Goal: Information Seeking & Learning: Learn about a topic

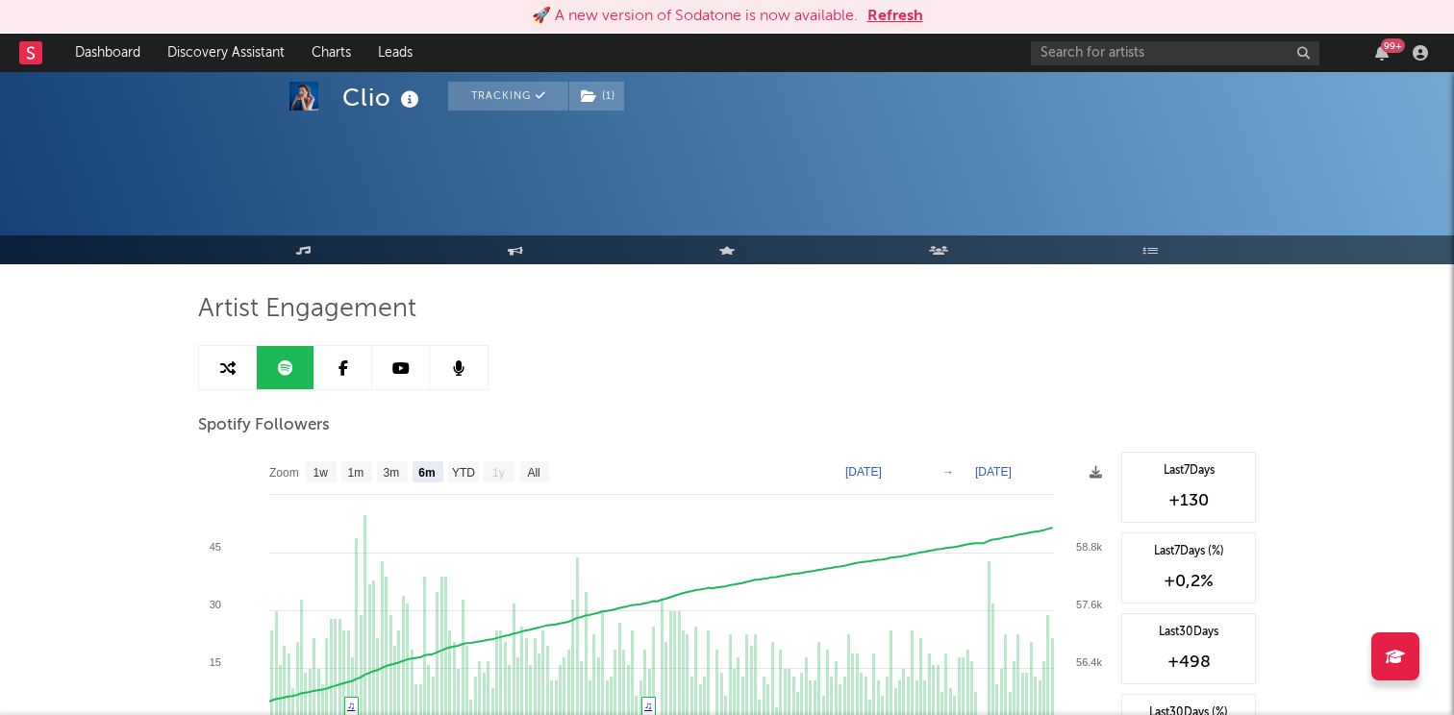
select select "6m"
select select "1w"
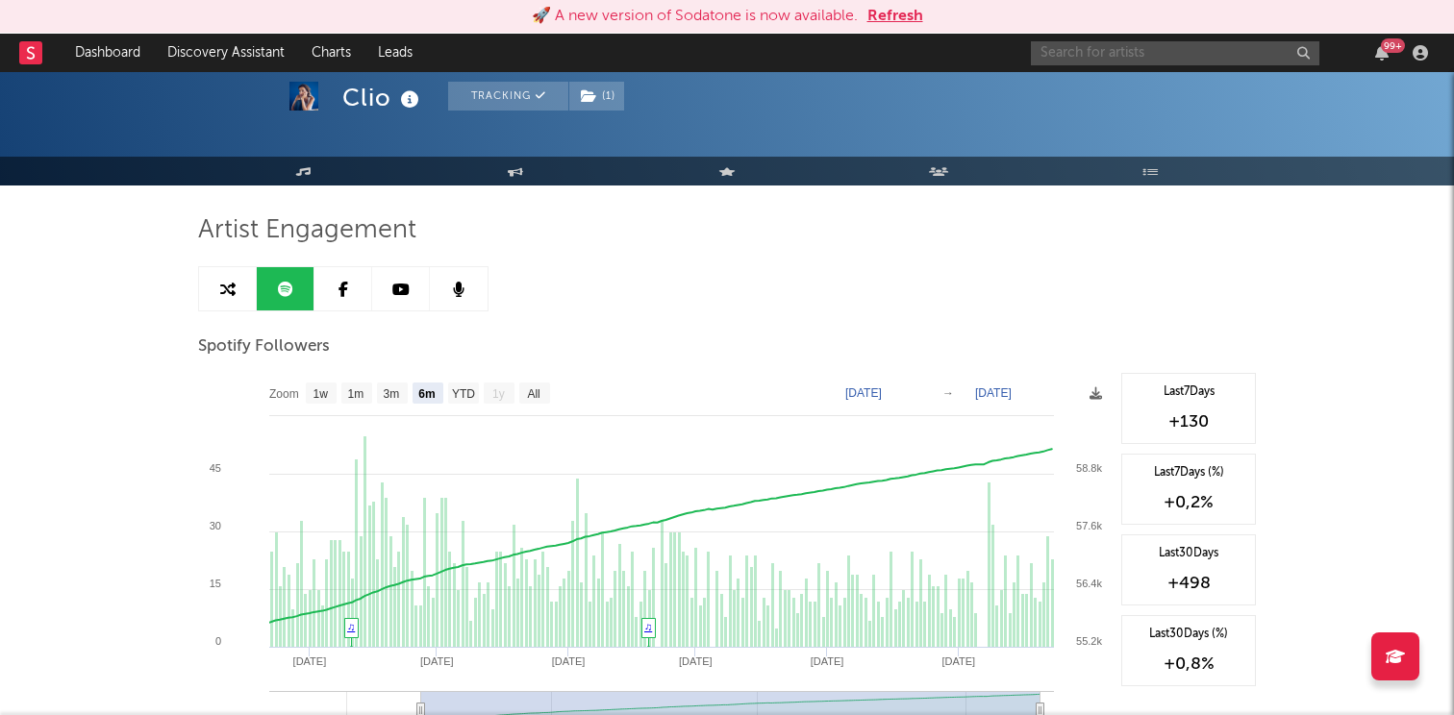
click at [1122, 50] on input "text" at bounding box center [1175, 53] width 288 height 24
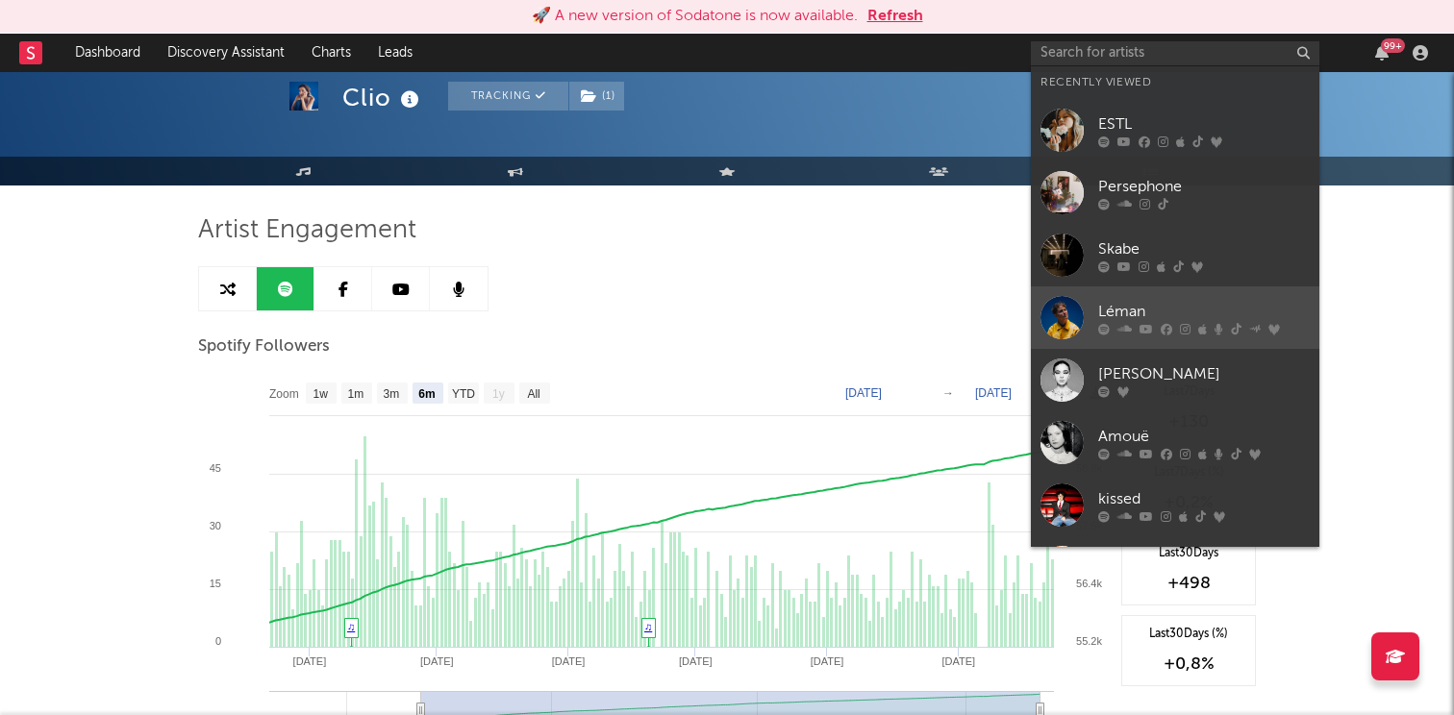
click at [1088, 301] on link "Léman" at bounding box center [1175, 318] width 288 height 63
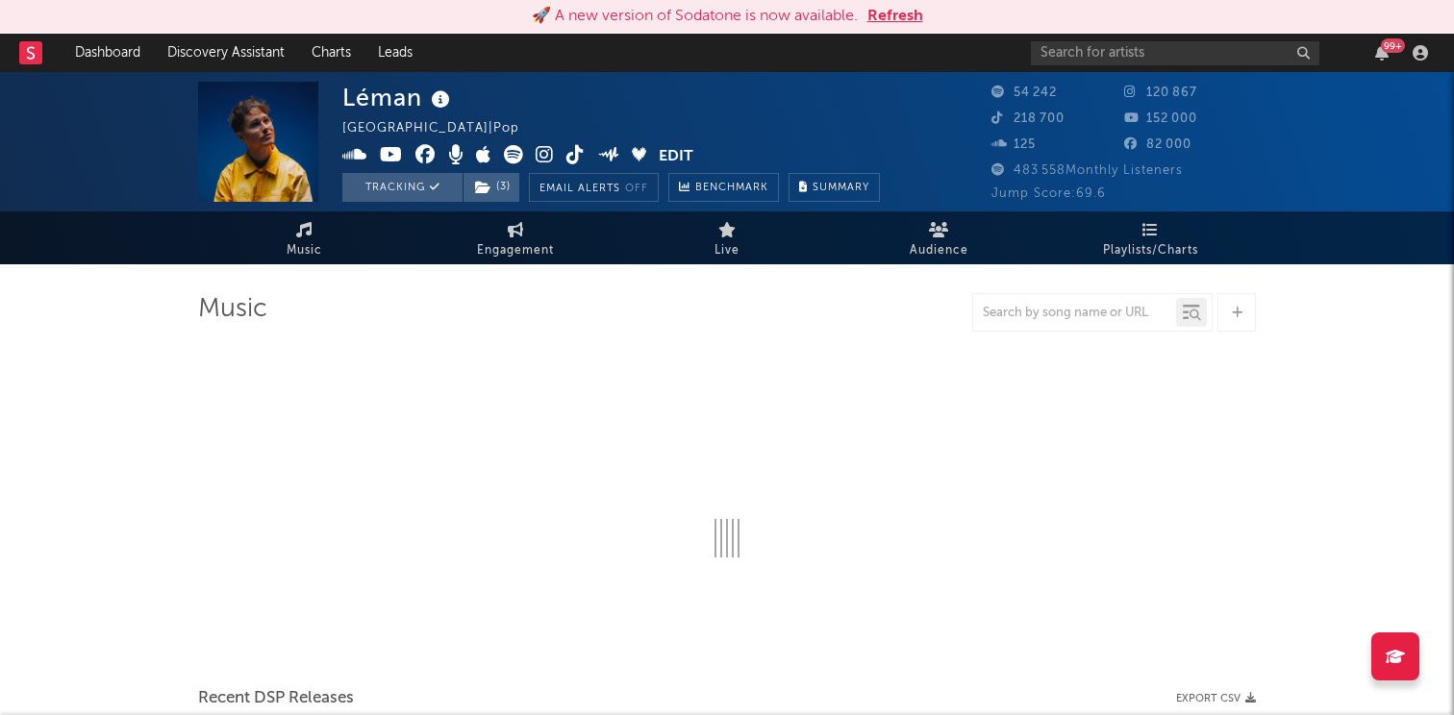
select select "6m"
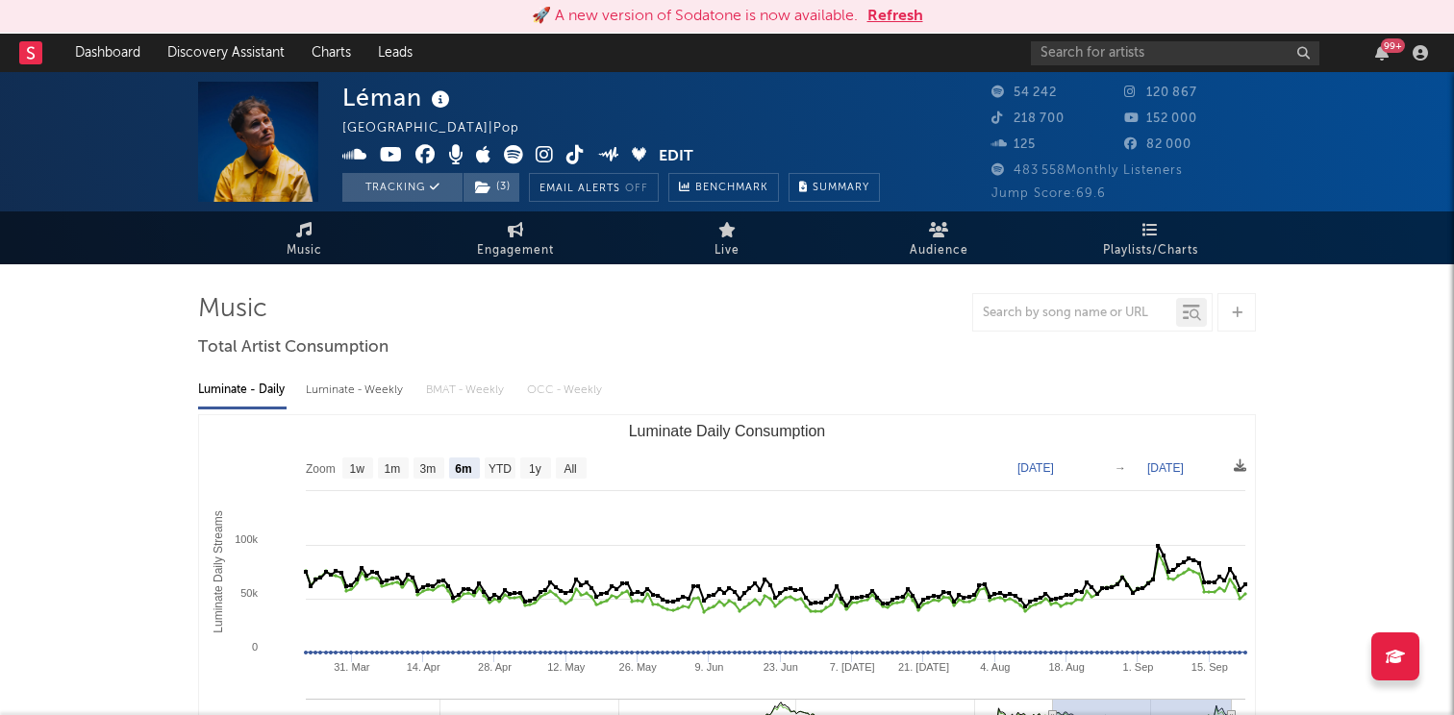
select select "6m"
click at [502, 255] on span "Engagement" at bounding box center [515, 250] width 77 height 23
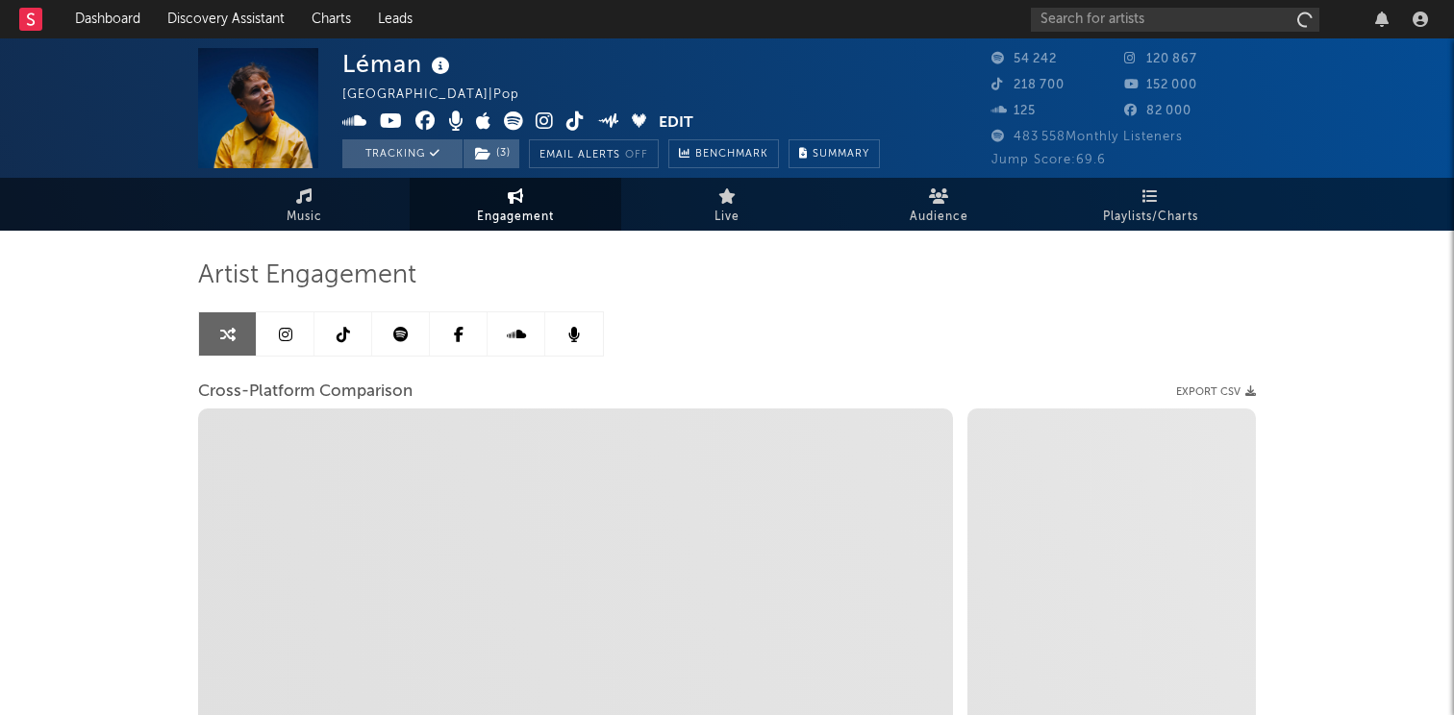
select select "1w"
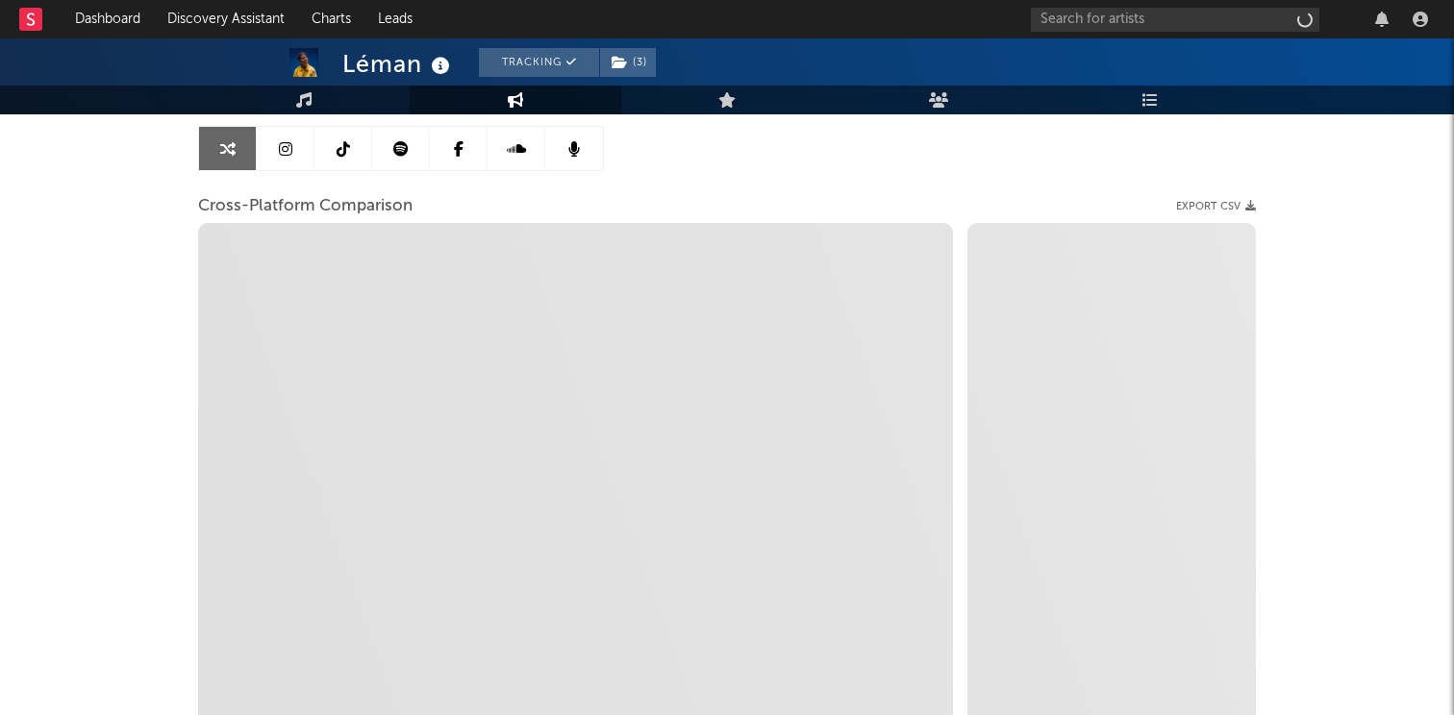
scroll to position [189, 0]
select select "1m"
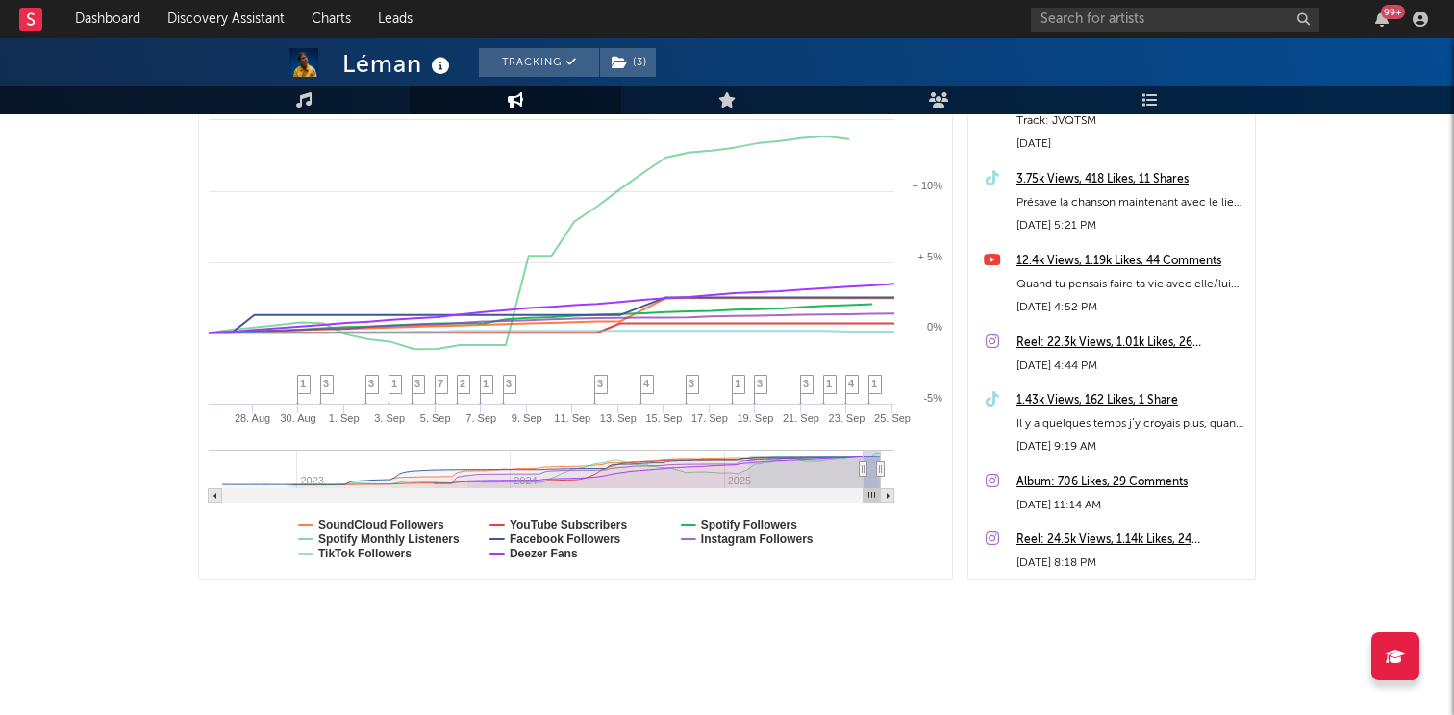
scroll to position [0, 0]
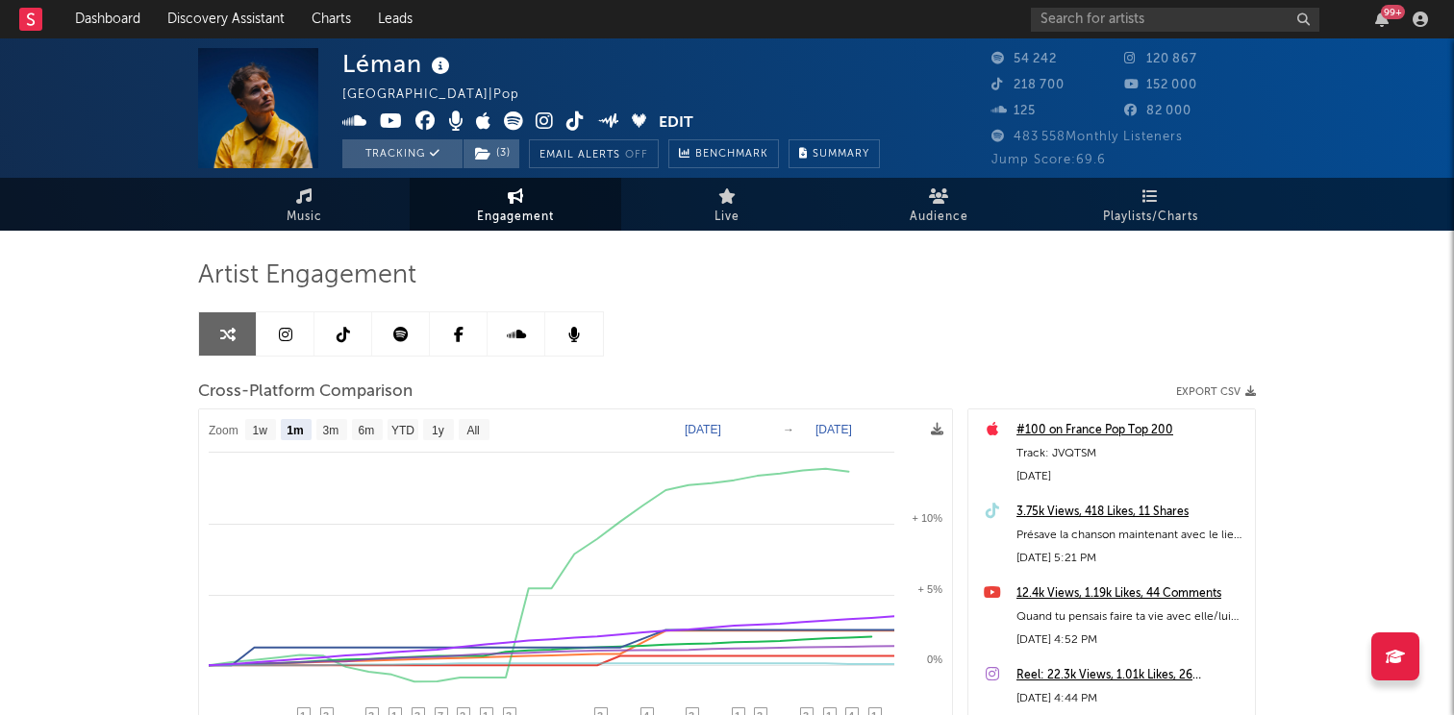
click at [390, 338] on link at bounding box center [401, 334] width 58 height 43
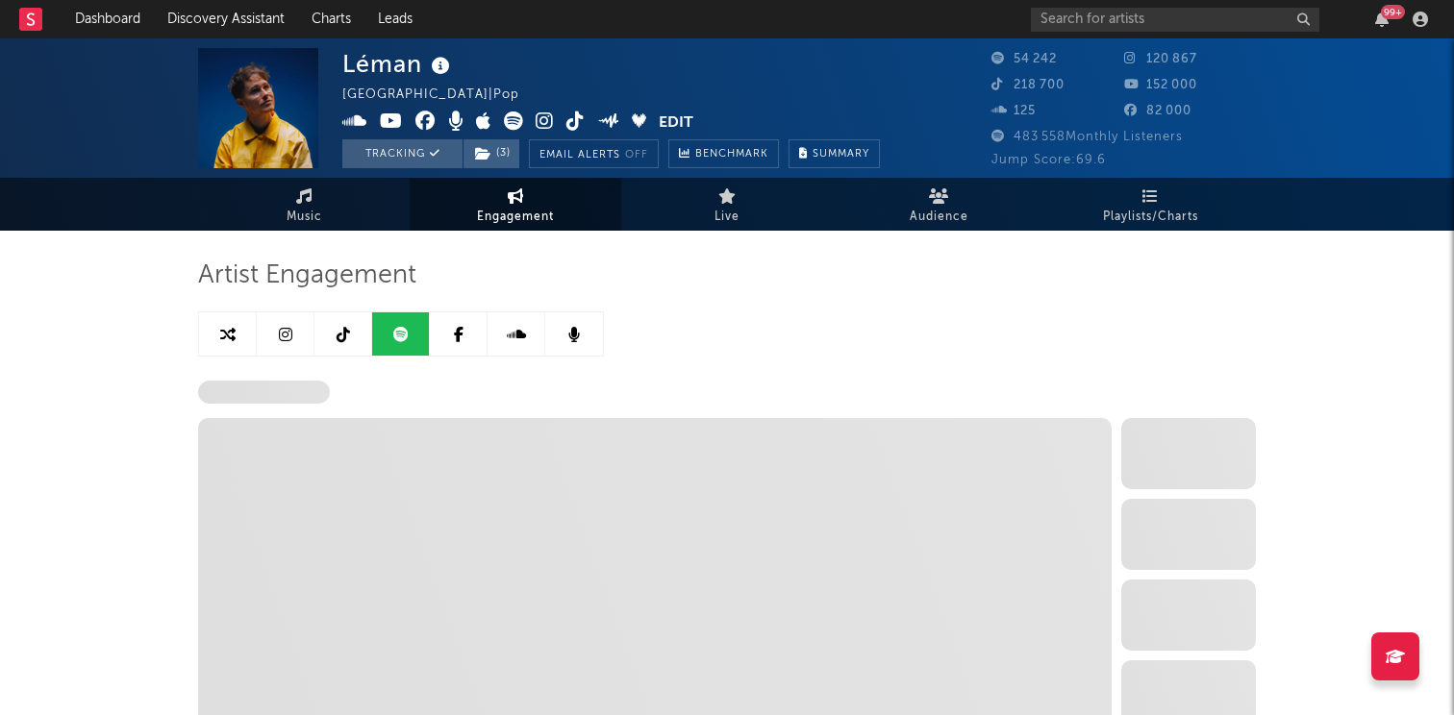
select select "6m"
select select "1w"
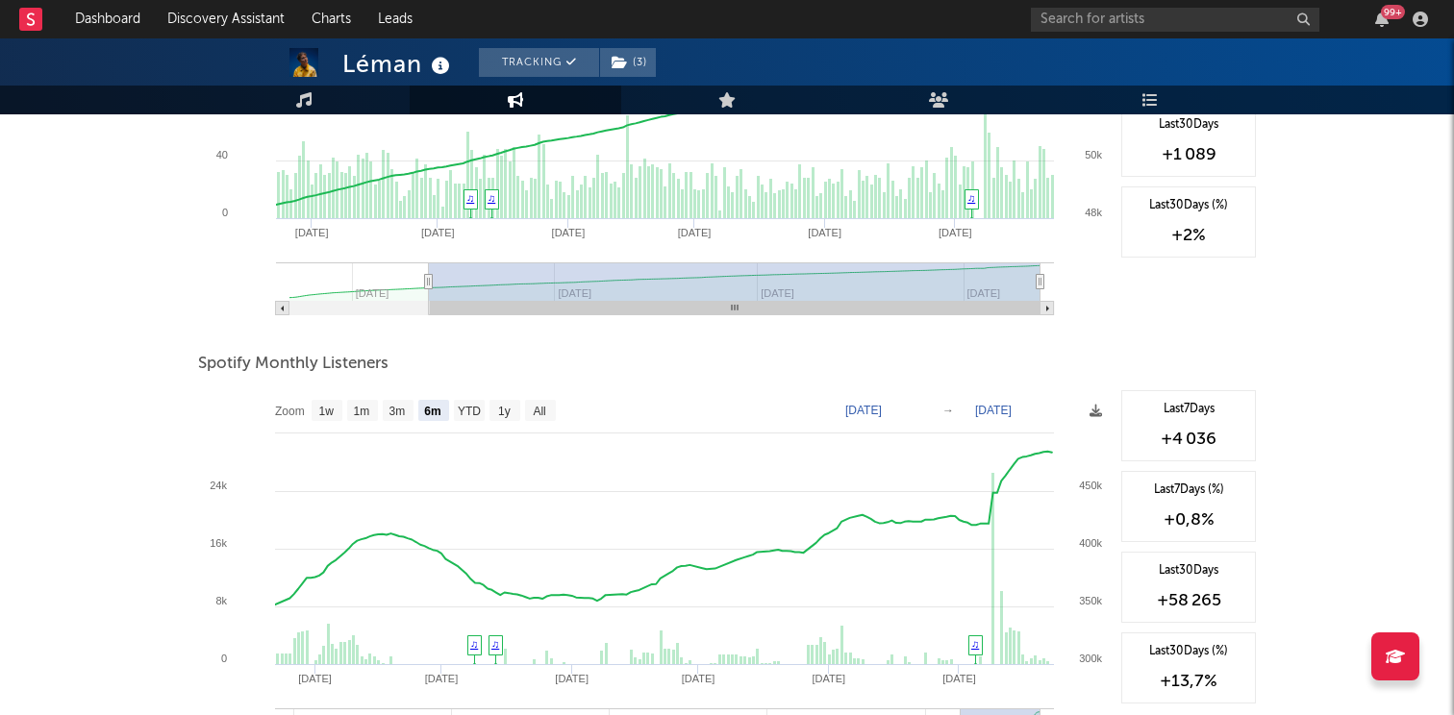
scroll to position [475, 0]
click at [390, 338] on div "Artist Engagement Spotify Followers Zoom 1w 1m 3m 6m YTD 1y All 2025-03-24 2025…" at bounding box center [727, 503] width 1058 height 1436
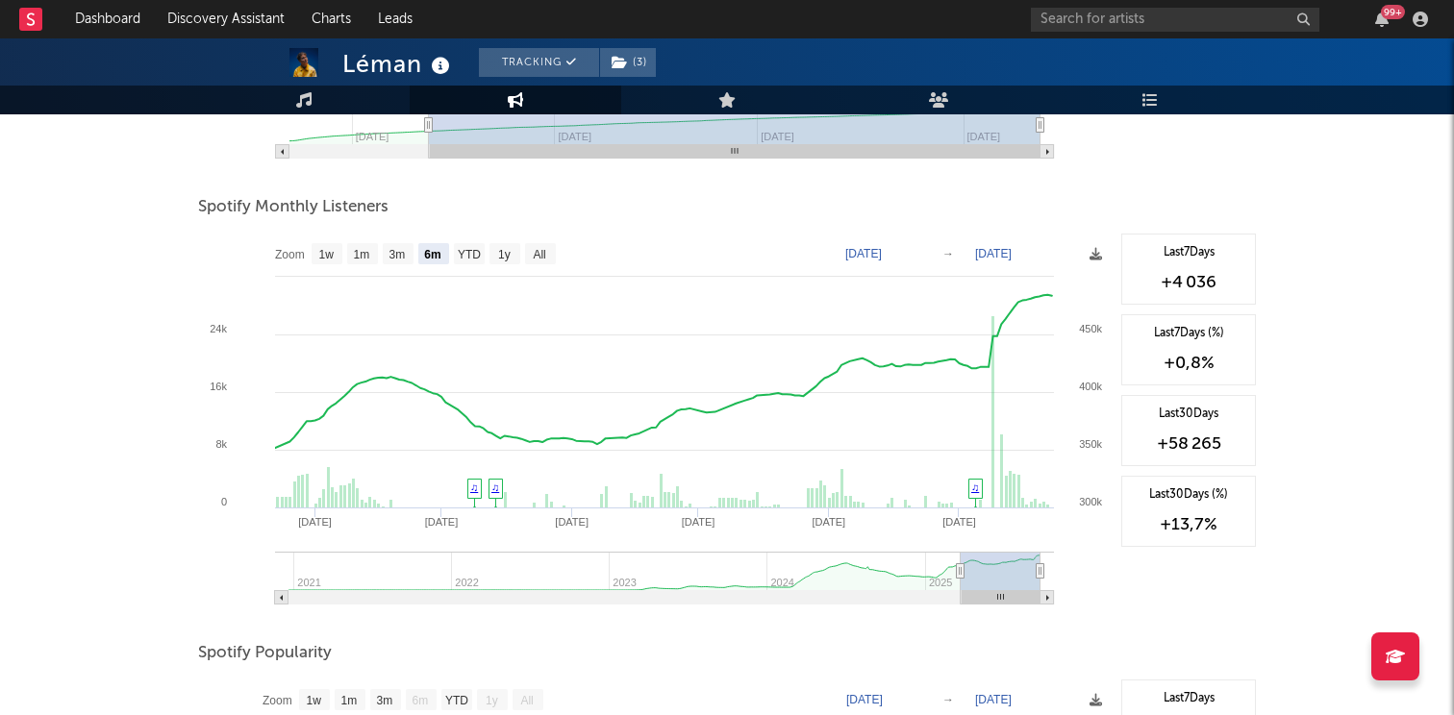
scroll to position [0, 0]
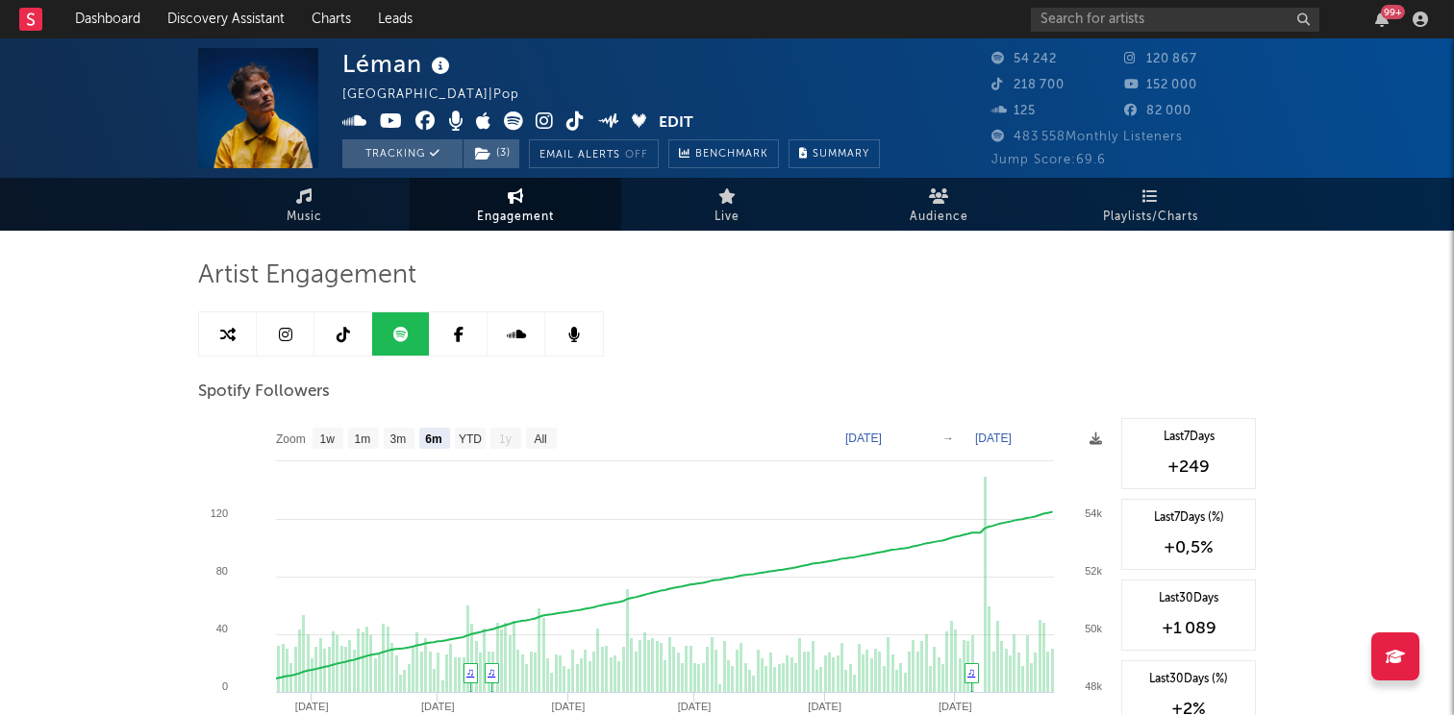
click at [299, 339] on link at bounding box center [286, 334] width 58 height 43
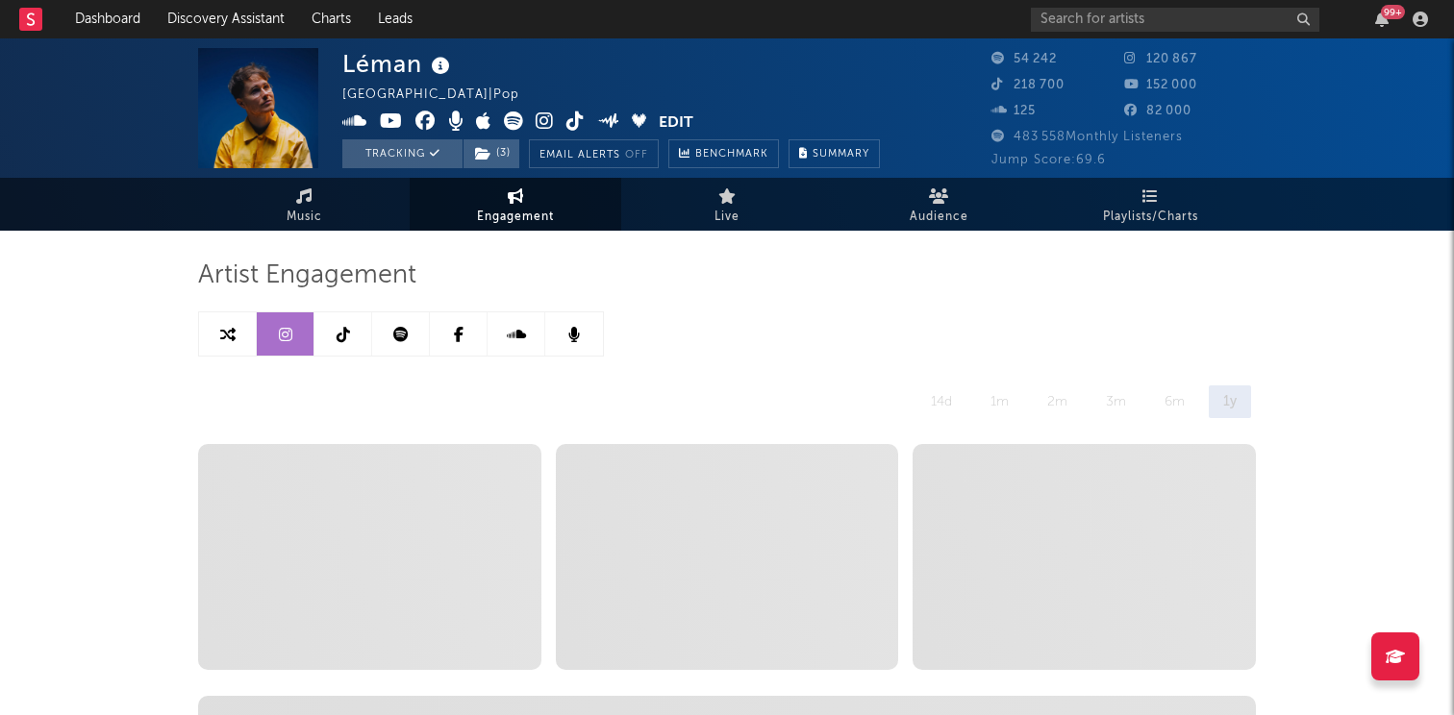
select select "6m"
click at [1377, 12] on icon "button" at bounding box center [1381, 19] width 13 height 15
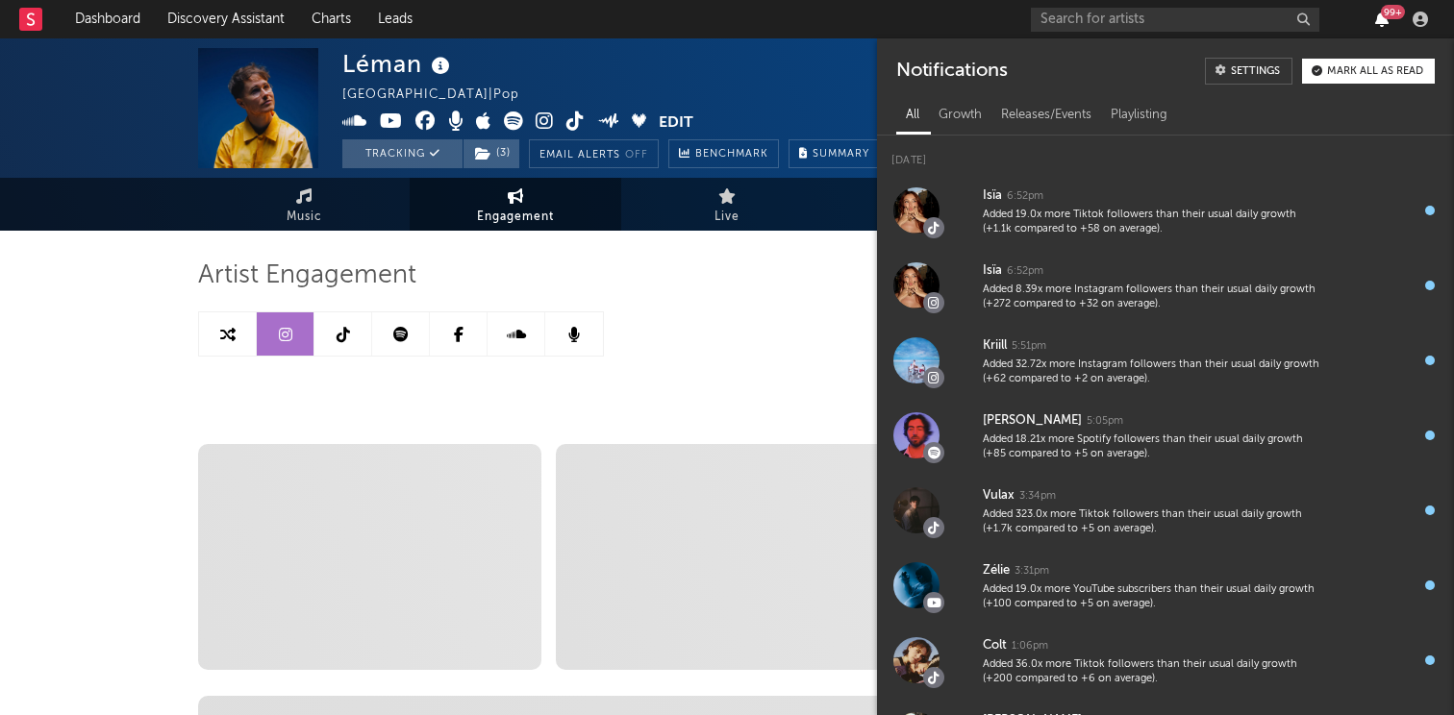
click at [1377, 12] on icon "button" at bounding box center [1381, 19] width 13 height 15
